Goal: Task Accomplishment & Management: Use online tool/utility

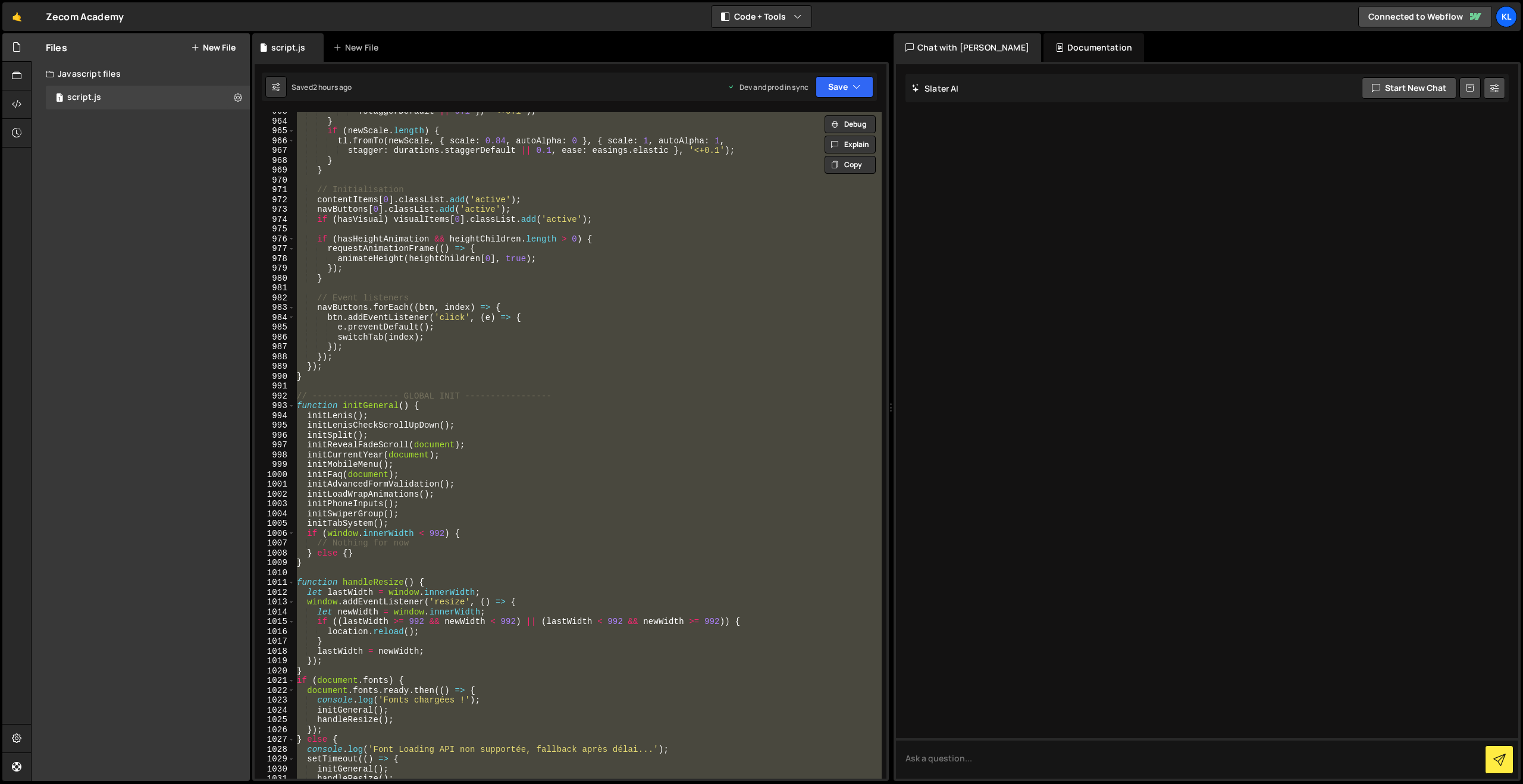
scroll to position [9632, 0]
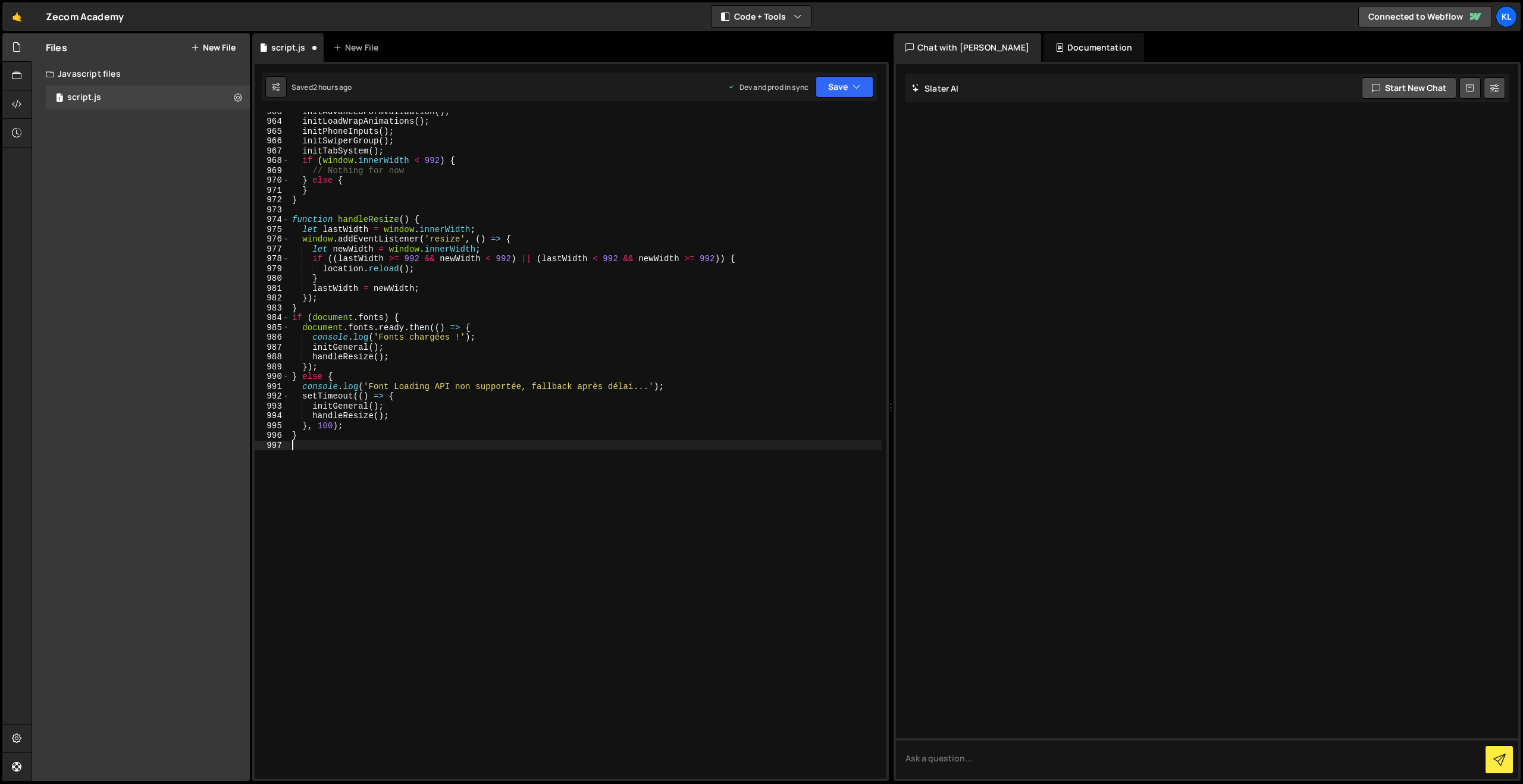
click at [815, 95] on div "Dev and prod in sync Upgrade to Edit Save Save to Staging S Saved 2 hours ago S…" at bounding box center [800, 87] width 146 height 21
click at [839, 84] on button "Save" at bounding box center [844, 87] width 57 height 21
click at [779, 172] on div "2 hours ago" at bounding box center [783, 167] width 40 height 10
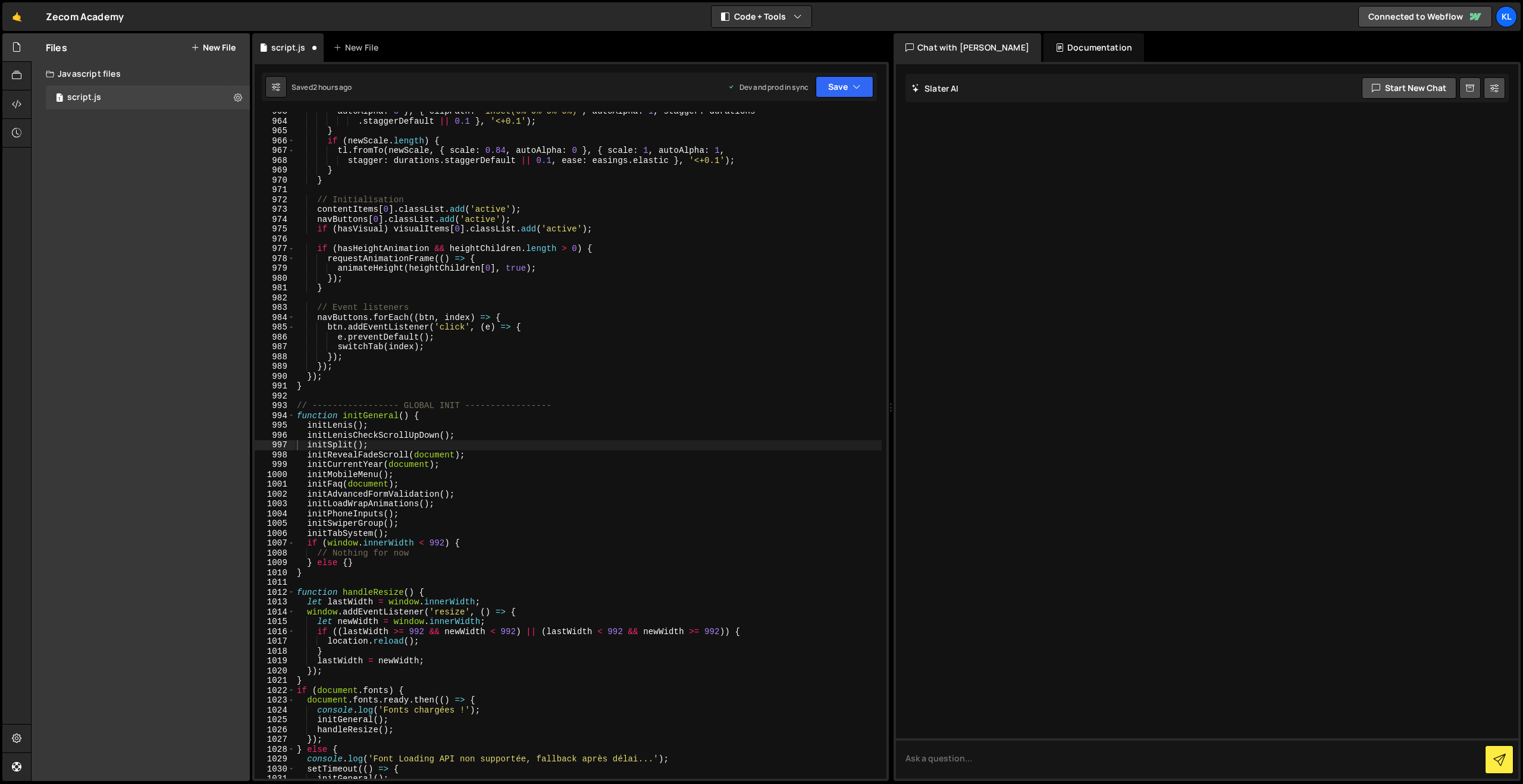
scroll to position [9446, 0]
click at [721, 328] on div "autoAlpha : 0 } , { clipPath : 'inset(0% 0% 0% 0%)' , autoAlpha : 1 , stagger :…" at bounding box center [588, 449] width 587 height 687
type textarea "}"
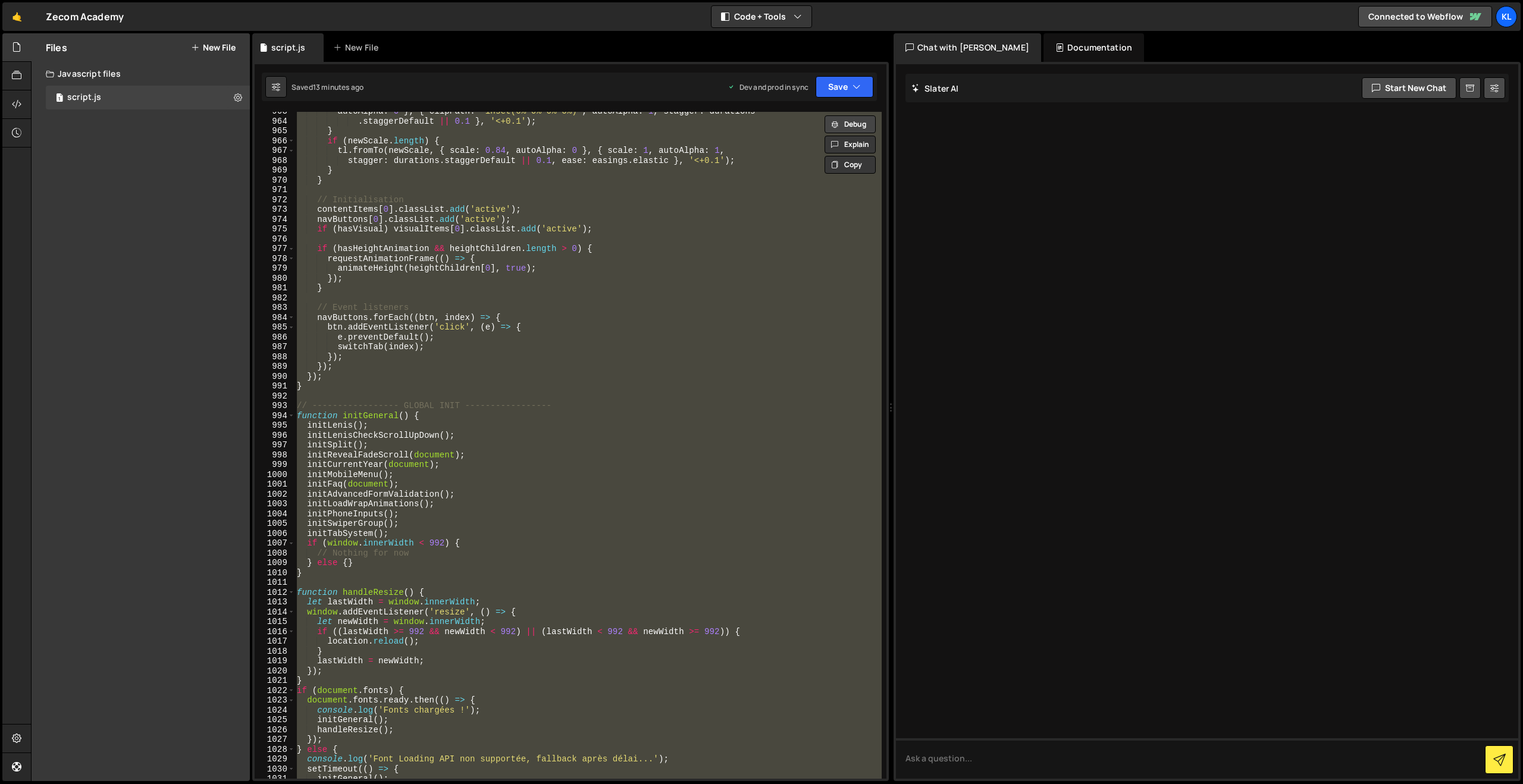
paste textarea
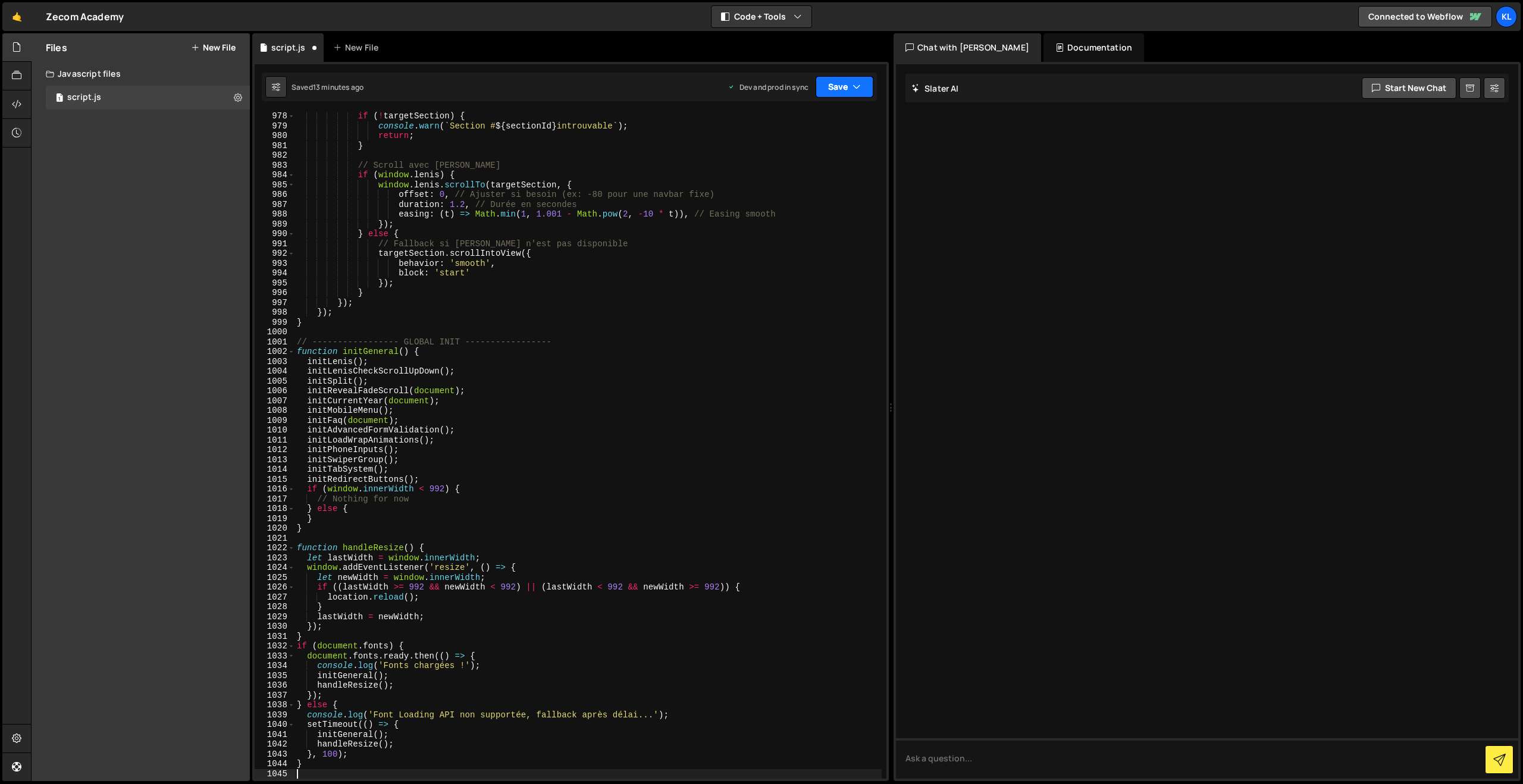
click at [843, 88] on button "Save" at bounding box center [844, 87] width 57 height 21
drag, startPoint x: 779, startPoint y: 151, endPoint x: 762, endPoint y: 145, distance: 18.0
click at [779, 151] on div "Save to Production S" at bounding box center [804, 155] width 124 height 12
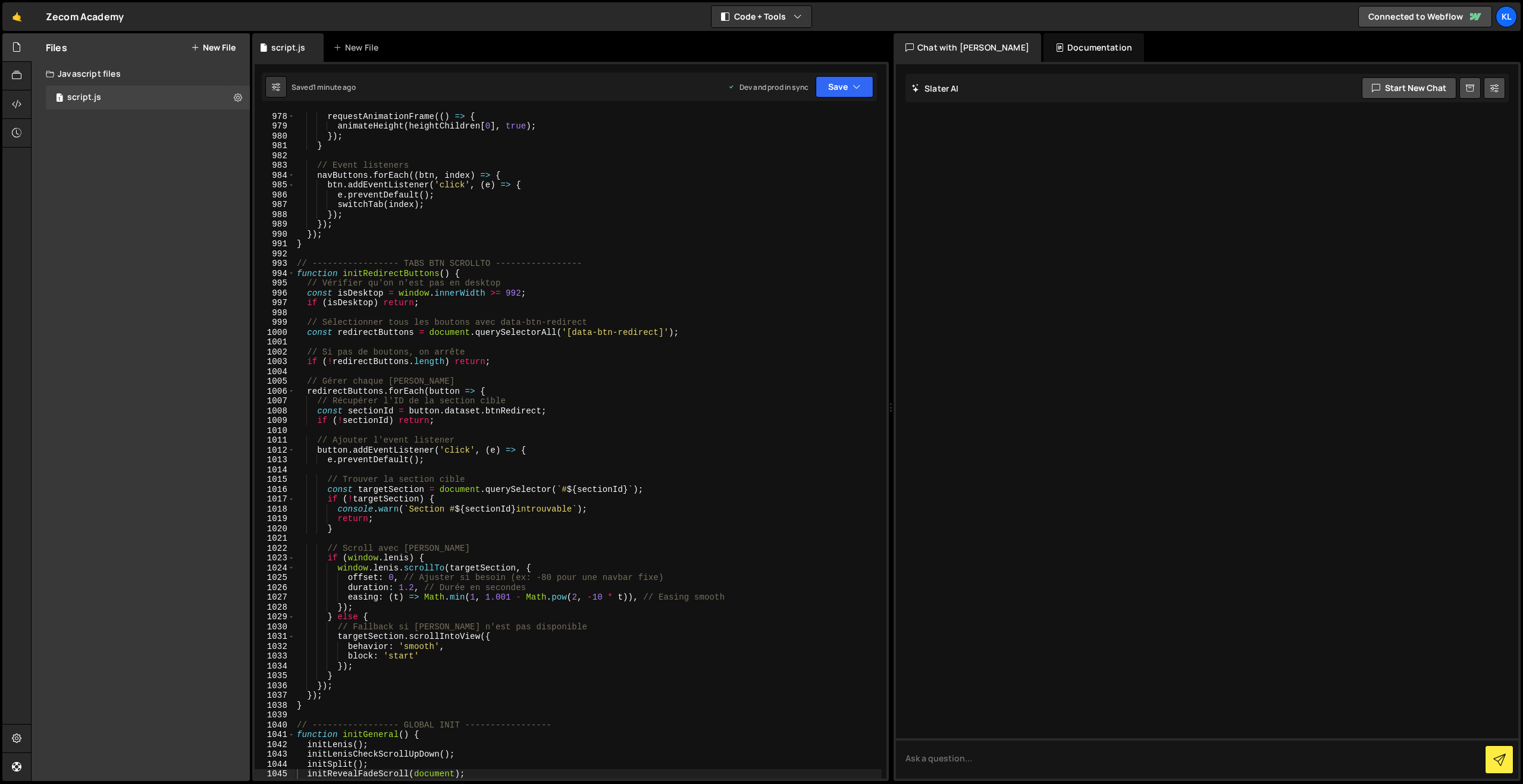
drag, startPoint x: 706, startPoint y: 377, endPoint x: 704, endPoint y: 370, distance: 7.3
click at [707, 377] on div "requestAnimationFrame (( ) => { animateHeight ( heightChildren [ 0 ] , true ) ;…" at bounding box center [588, 454] width 587 height 687
type textarea "}"
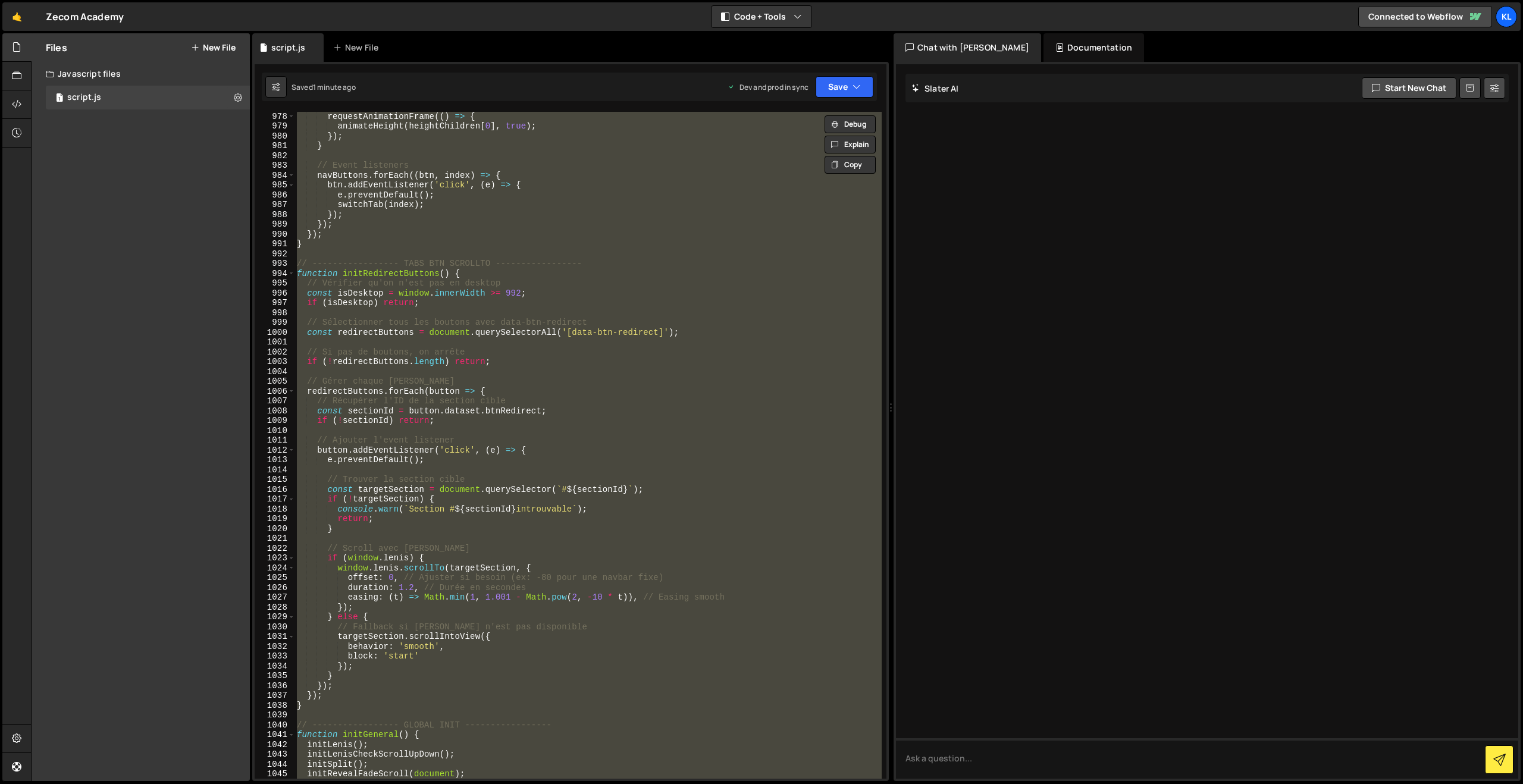
paste textarea
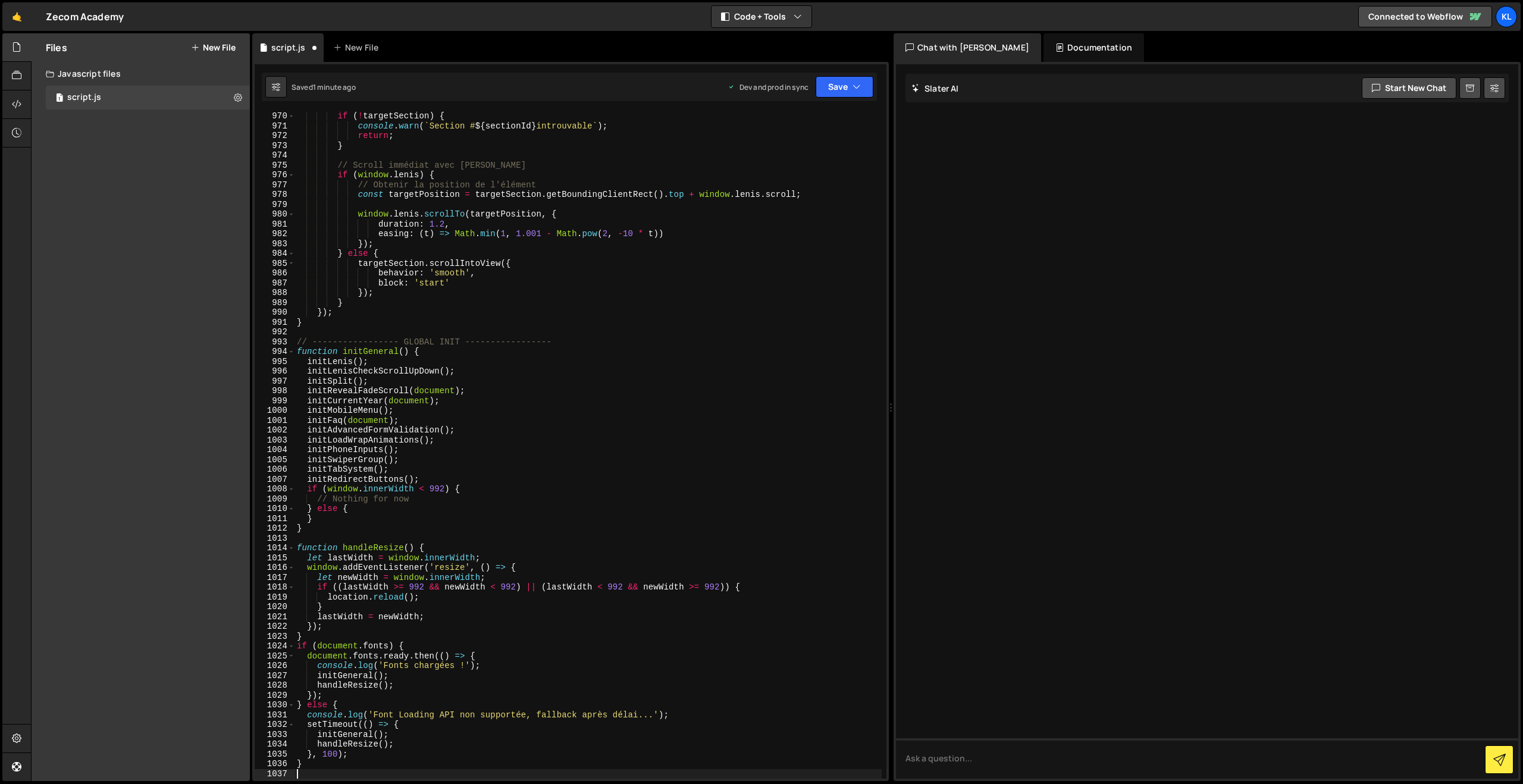
scroll to position [9697, 0]
click at [842, 89] on button "Save" at bounding box center [844, 87] width 57 height 21
click at [825, 155] on div "Save to Production S" at bounding box center [804, 155] width 124 height 12
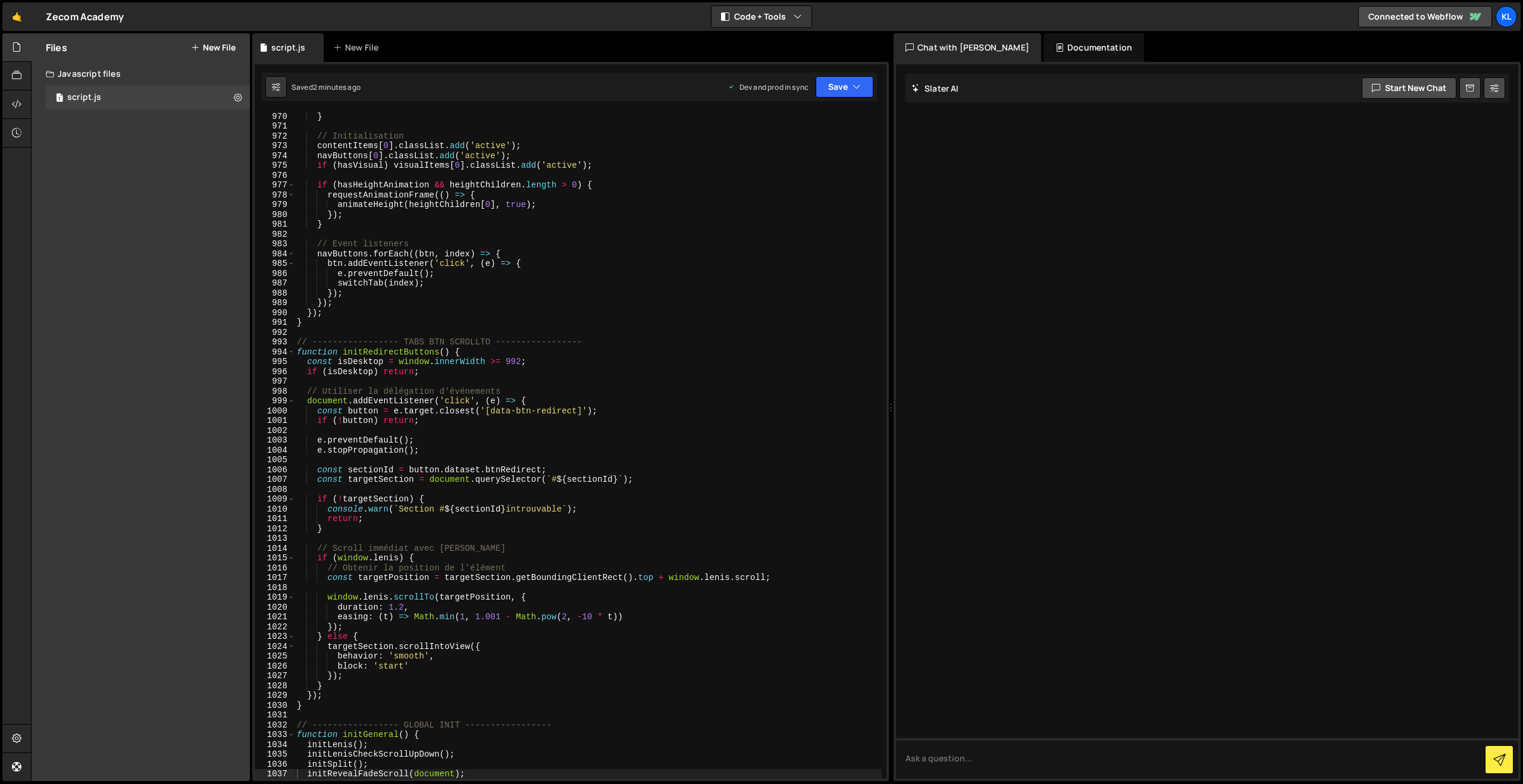
click at [406, 131] on div "} // Initialisation contentItems [ 0 ] . classList . add ( 'active' ) ; navButt…" at bounding box center [588, 454] width 587 height 687
type textarea "}"
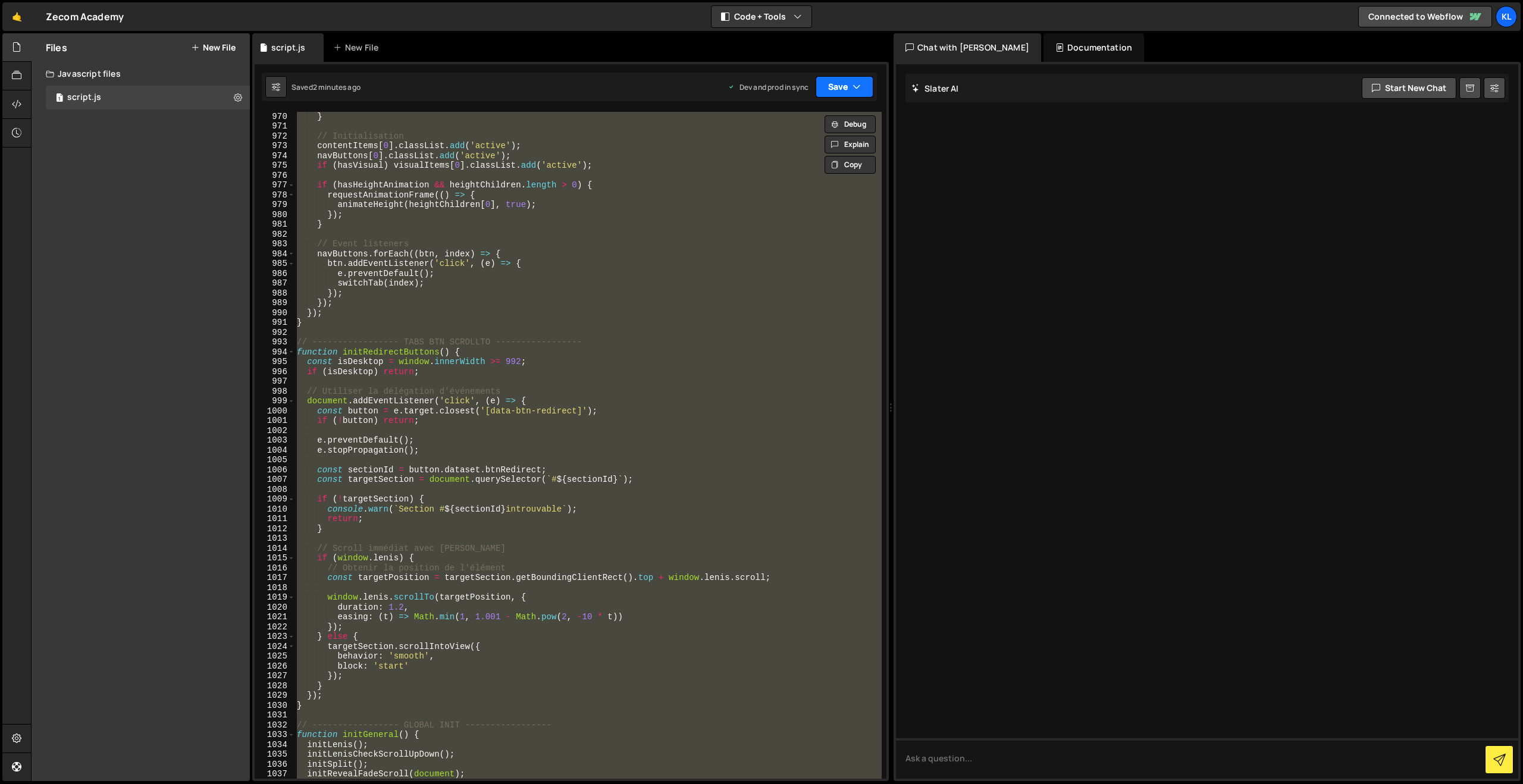
paste textarea
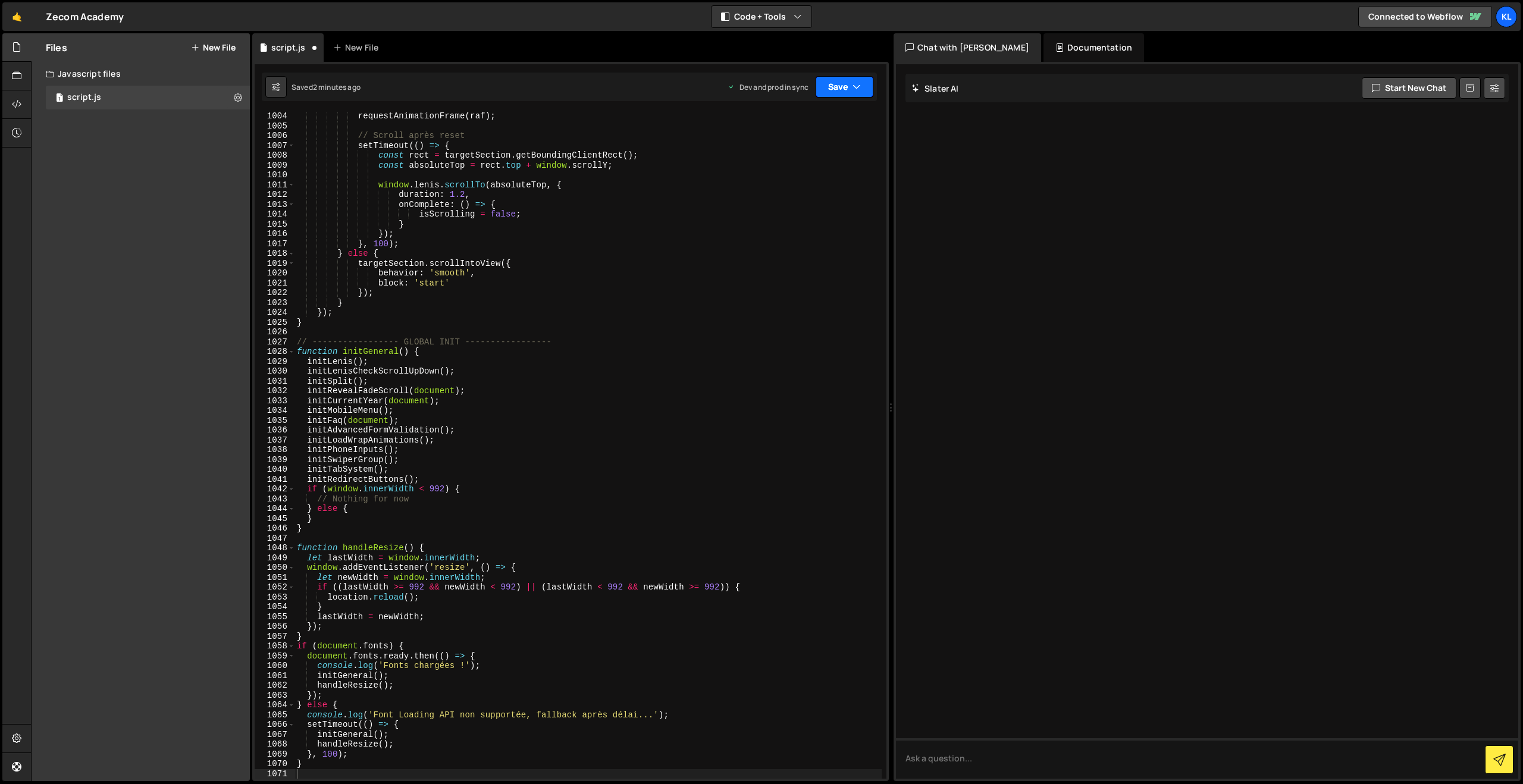
click at [839, 83] on button "Save" at bounding box center [844, 87] width 57 height 21
click at [794, 148] on button "Save to Production S Saved 2 minutes ago" at bounding box center [804, 162] width 143 height 39
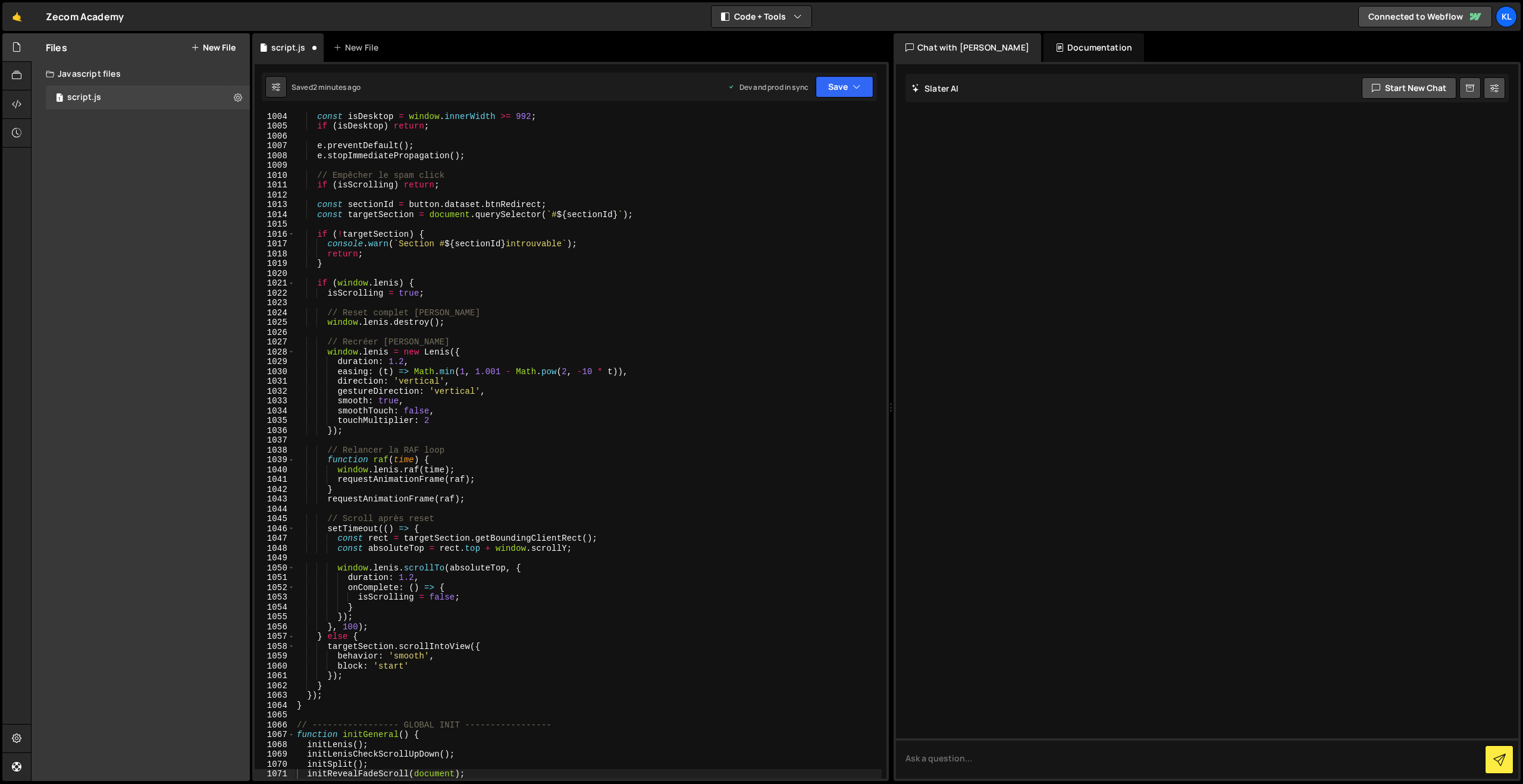
scroll to position [9844, 0]
click at [500, 192] on div "const isDesktop = window . innerWidth >= 992 ; if ( isDesktop ) return ; e . pr…" at bounding box center [588, 454] width 587 height 687
type textarea "}"
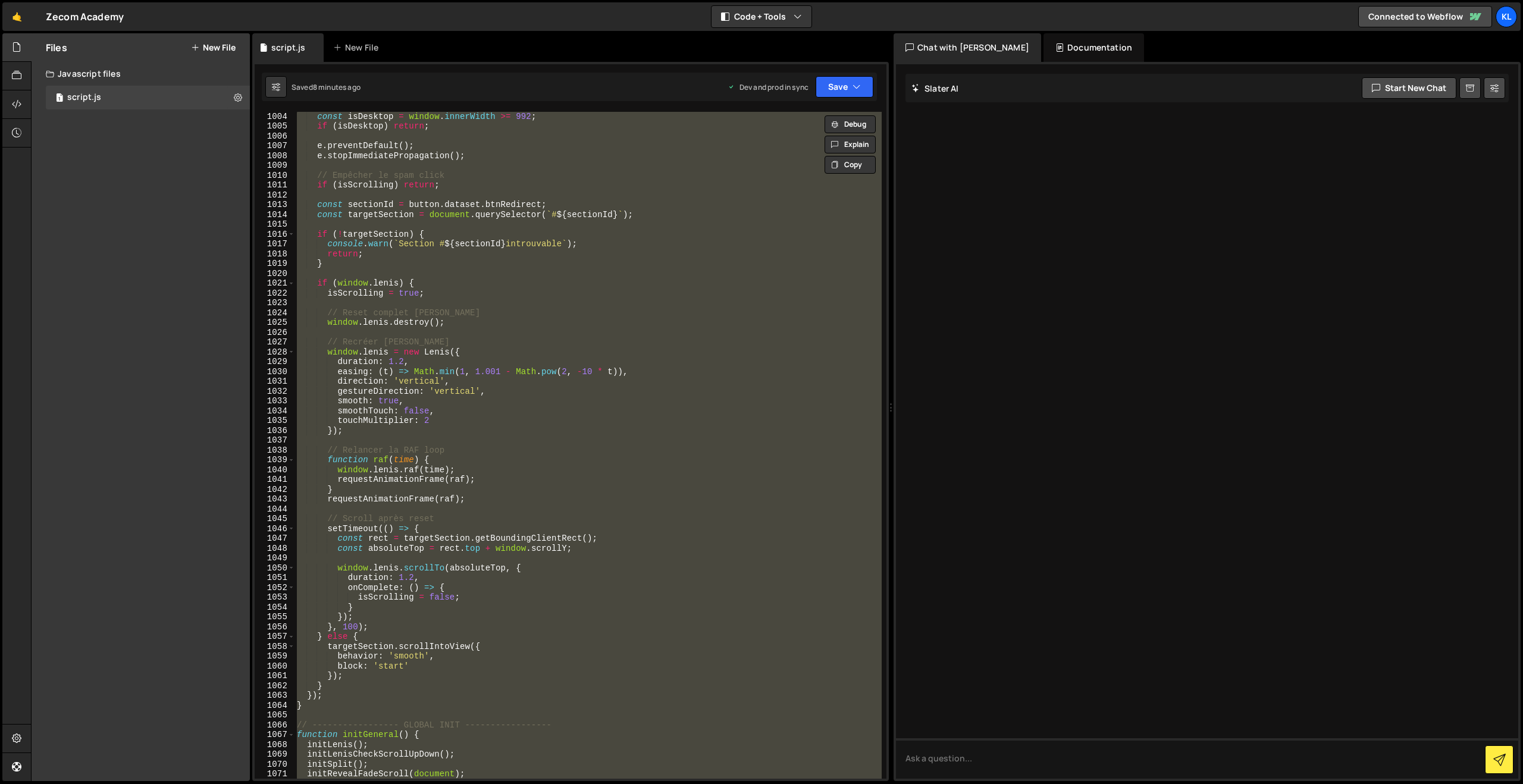
click at [617, 275] on div "const isDesktop = window . innerWidth >= 992 ; if ( isDesktop ) return ; e . pr…" at bounding box center [588, 445] width 587 height 667
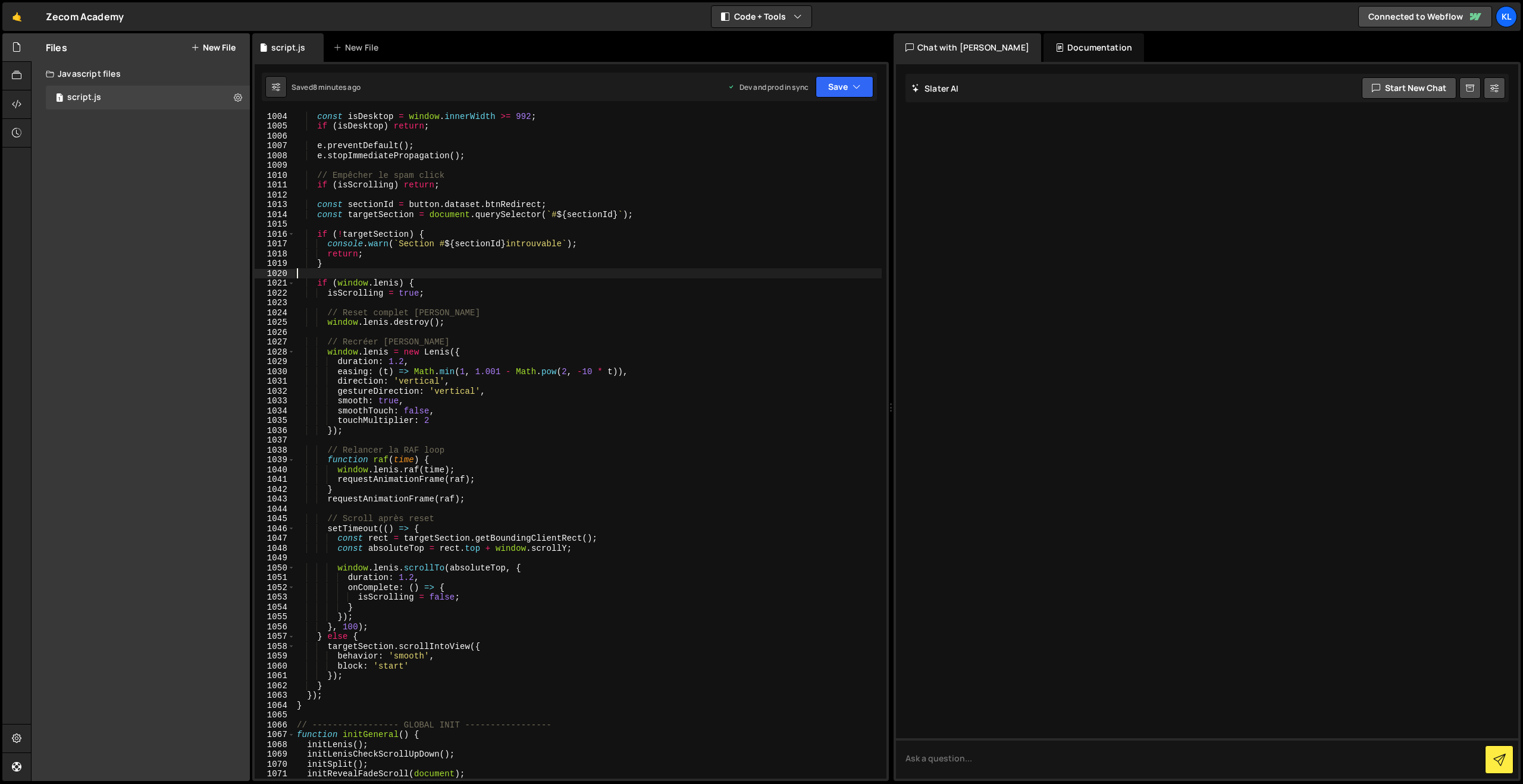
type textarea "}"
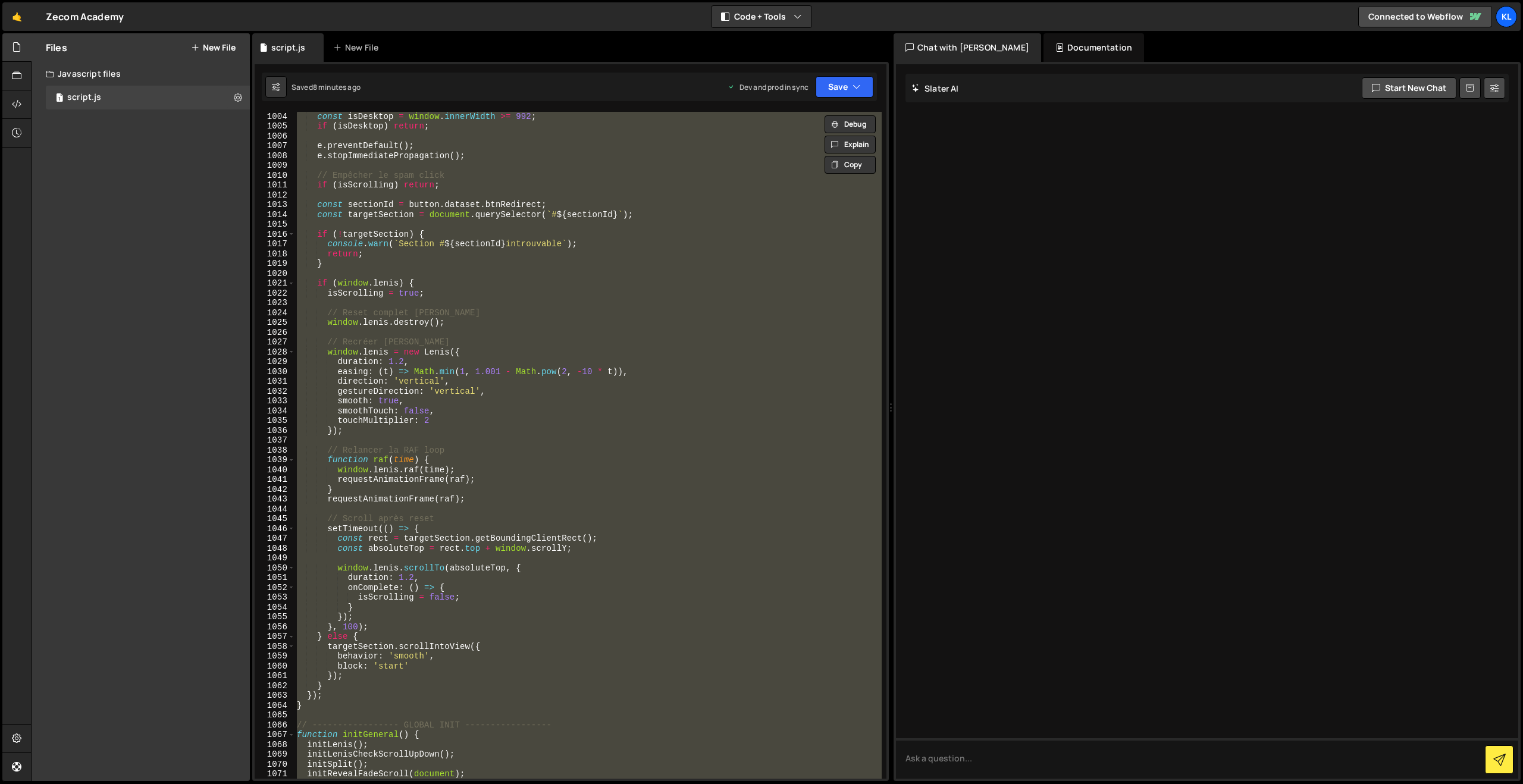
paste textarea
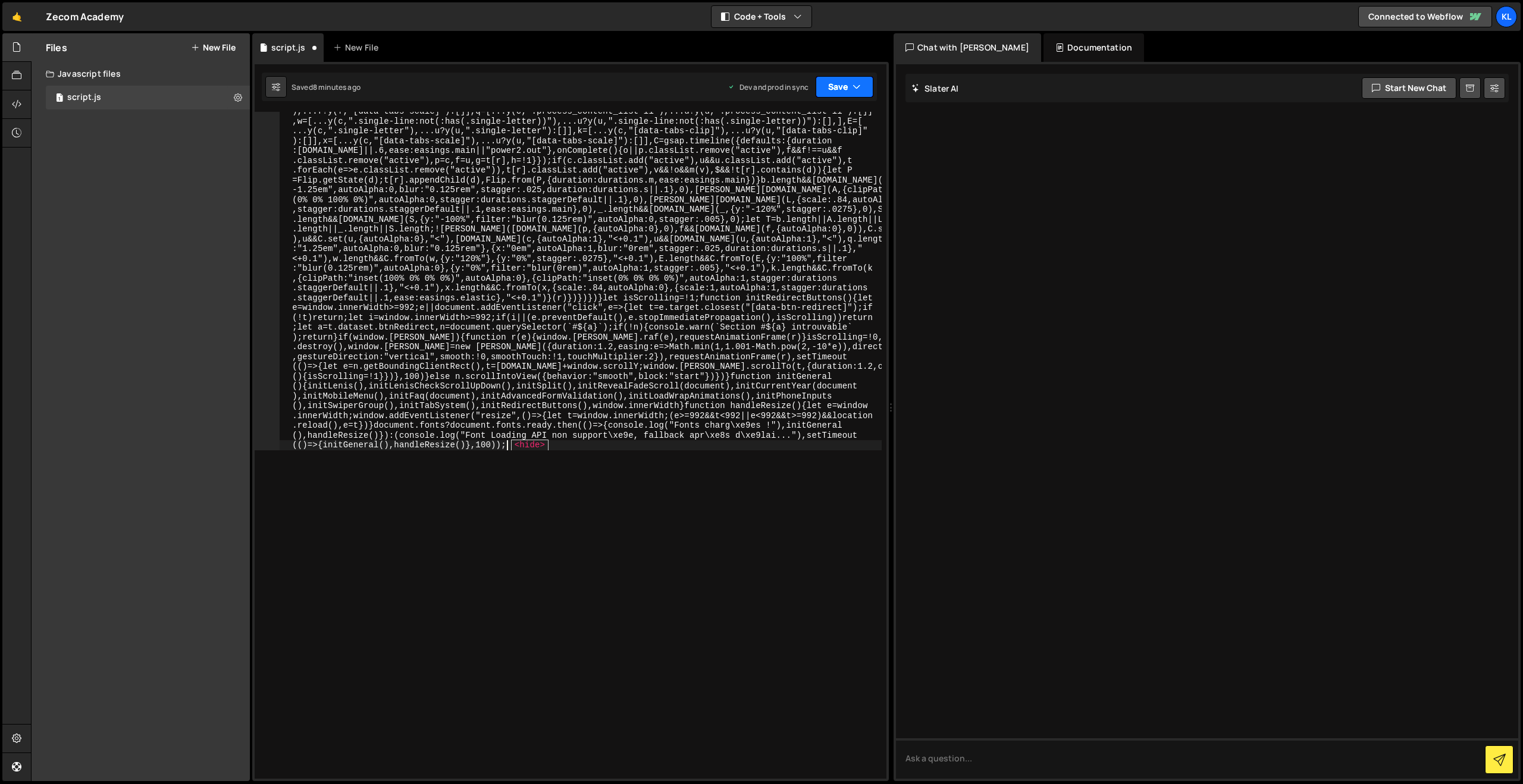
click at [841, 87] on button "Save" at bounding box center [844, 87] width 57 height 21
click at [789, 168] on div "8 minutes ago" at bounding box center [786, 167] width 47 height 10
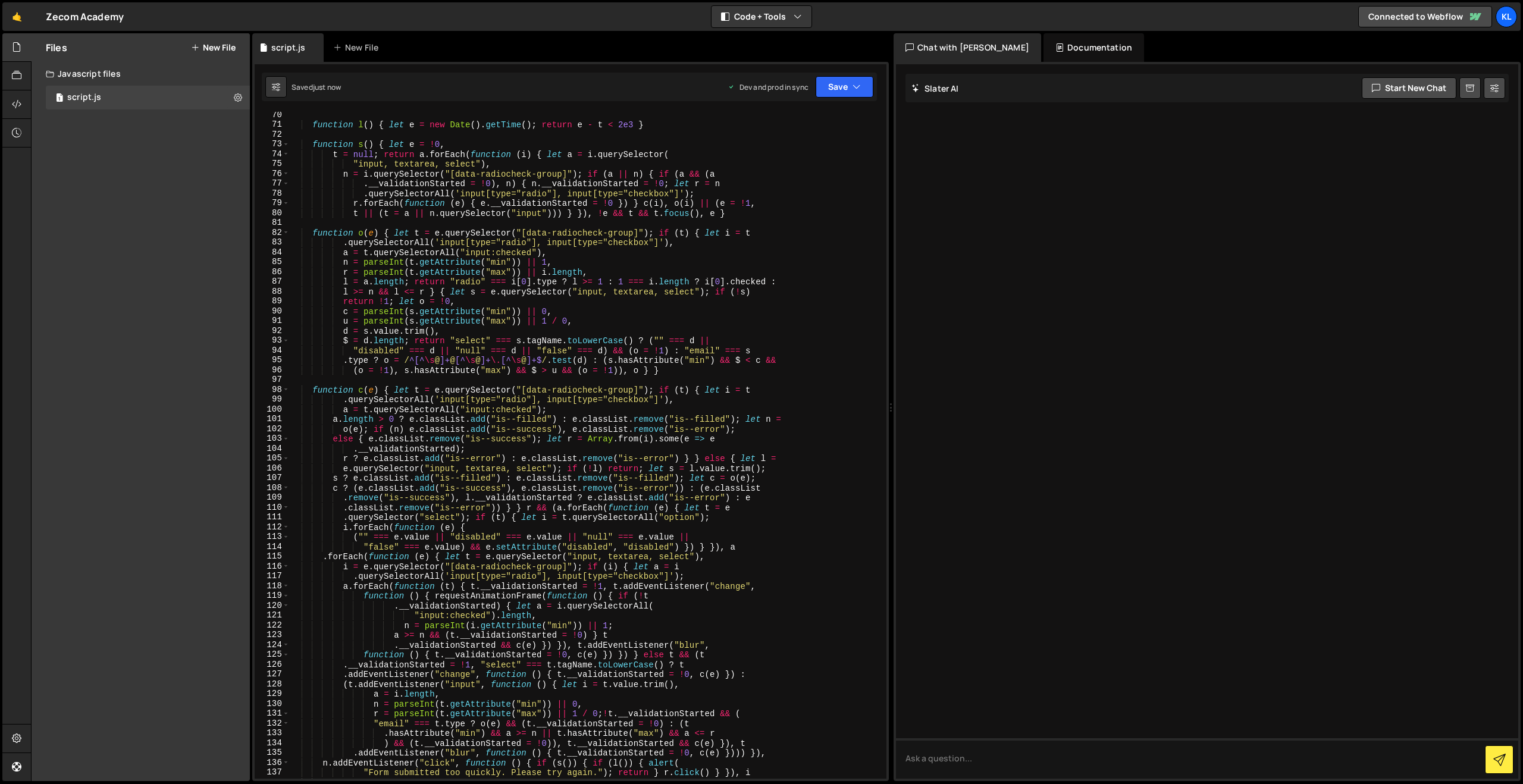
scroll to position [616, 0]
